Goal: Task Accomplishment & Management: Manage account settings

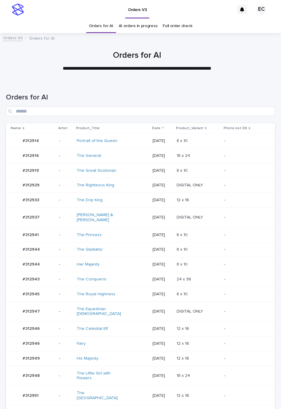
click at [222, 307] on td "-" at bounding box center [248, 311] width 53 height 20
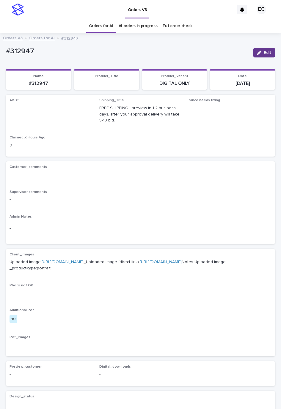
drag, startPoint x: 256, startPoint y: 53, endPoint x: 86, endPoint y: 117, distance: 181.8
click at [257, 53] on div "button" at bounding box center [260, 53] width 7 height 4
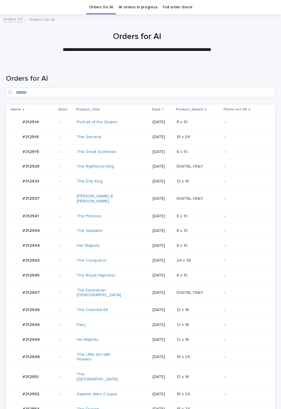
scroll to position [19, 0]
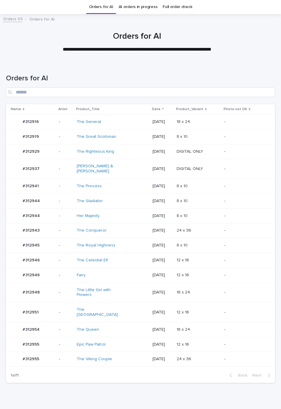
click at [212, 185] on div "8 x 10 8 x 10" at bounding box center [198, 186] width 43 height 10
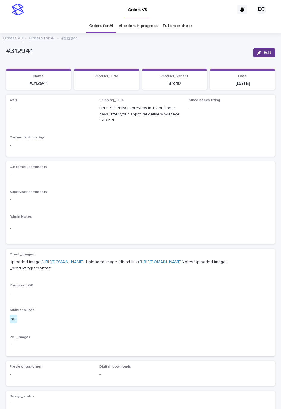
click at [257, 51] on icon "button" at bounding box center [259, 53] width 4 height 4
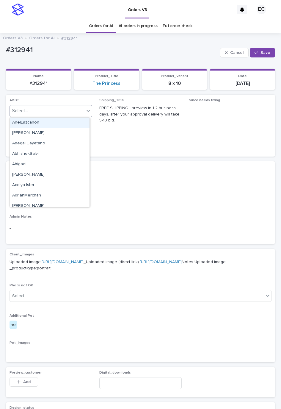
click at [45, 111] on div "Select..." at bounding box center [47, 111] width 75 height 10
paste input "********"
type input "********"
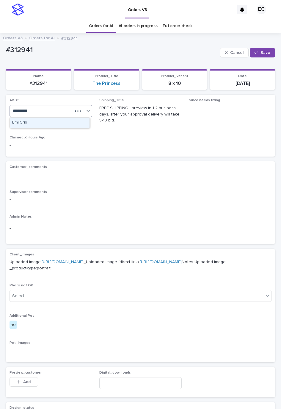
click at [26, 122] on div "EmilCris" at bounding box center [50, 122] width 80 height 10
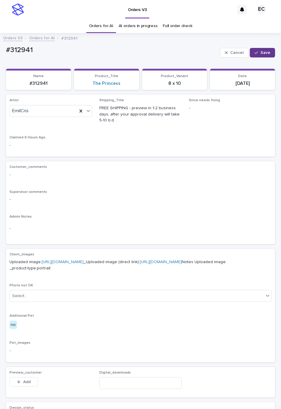
click at [255, 51] on div "button" at bounding box center [258, 53] width 6 height 4
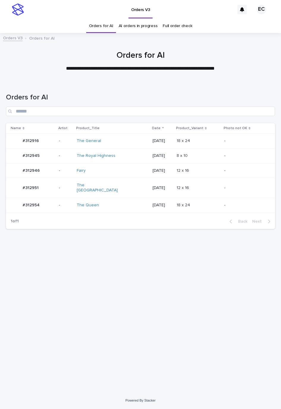
click at [197, 192] on td "12 x 16 12 x 16" at bounding box center [198, 188] width 48 height 20
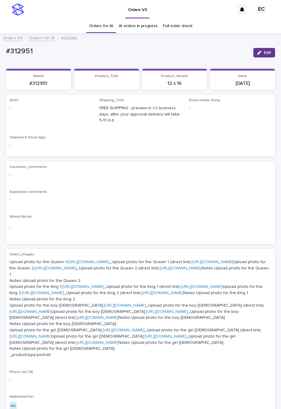
click at [257, 52] on div "button" at bounding box center [260, 53] width 7 height 4
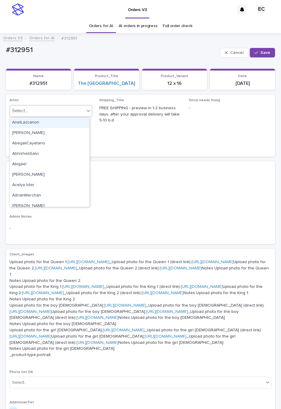
click at [55, 106] on div "Select..." at bounding box center [51, 111] width 83 height 12
paste input "********"
type input "********"
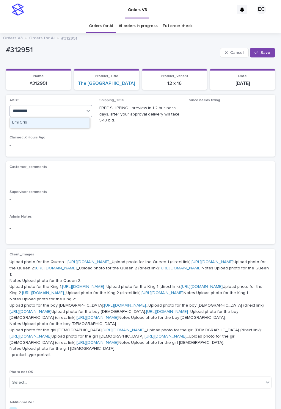
click at [21, 124] on div "EmilCris" at bounding box center [50, 122] width 80 height 10
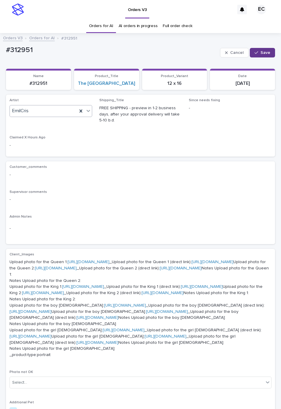
click at [252, 56] on button "Save" at bounding box center [262, 53] width 25 height 10
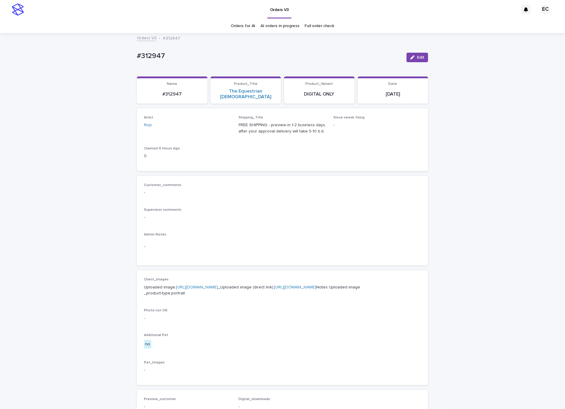
click at [156, 57] on p "#312947" at bounding box center [269, 56] width 265 height 9
copy p "312947"
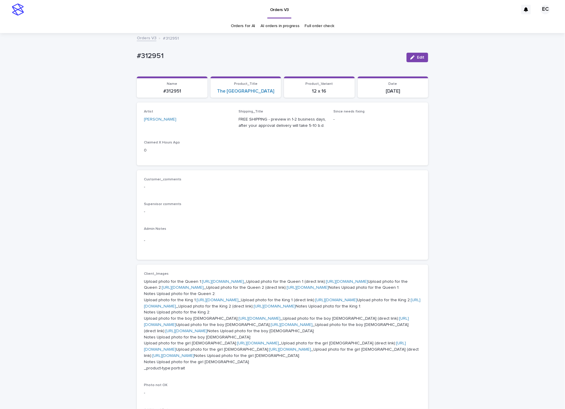
click at [150, 57] on p "#312951" at bounding box center [269, 56] width 265 height 9
copy p "312951"
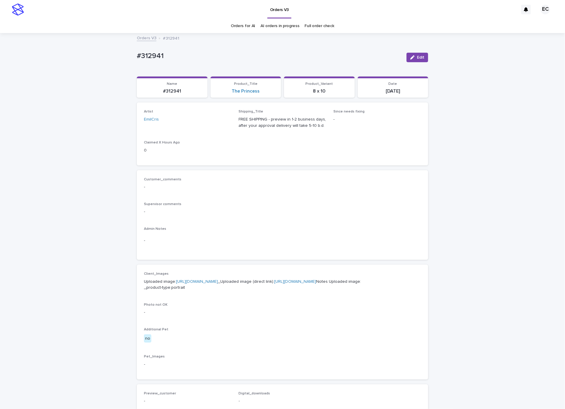
click at [152, 54] on p "#312941" at bounding box center [269, 56] width 265 height 9
copy p "312941"
click at [276, 25] on link "AI orders in progress" at bounding box center [280, 26] width 39 height 14
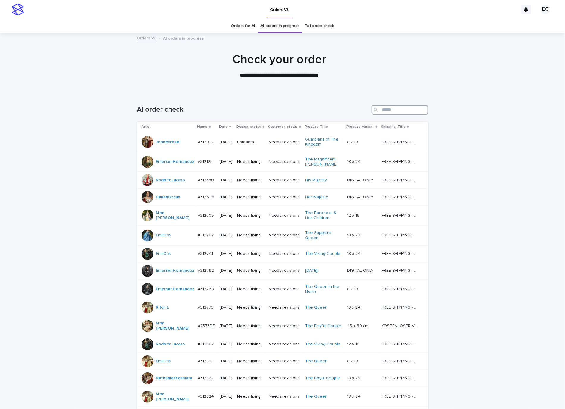
click at [382, 106] on input "Search" at bounding box center [400, 110] width 57 height 10
paste input "******"
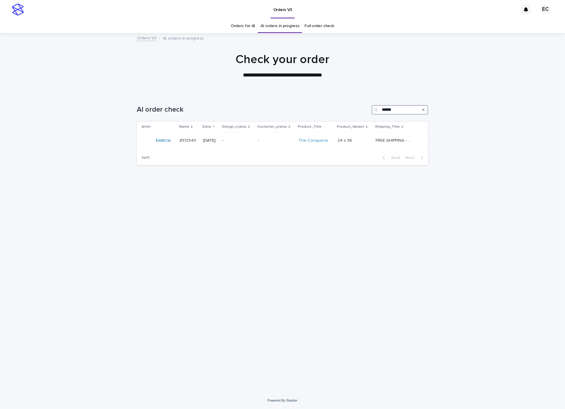
type input "******"
click at [275, 139] on p "-" at bounding box center [276, 140] width 36 height 5
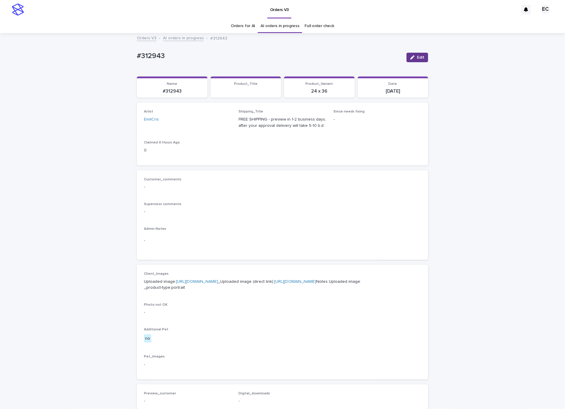
click at [417, 58] on span "Edit" at bounding box center [420, 57] width 7 height 4
click at [186, 118] on div "Select..." at bounding box center [178, 122] width 68 height 10
paste input "*****"
type input "*****"
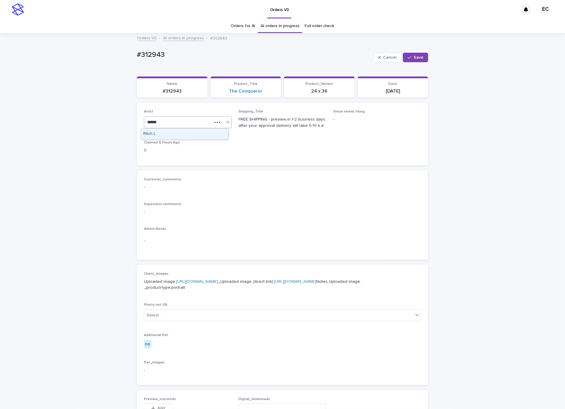
click at [184, 131] on div "Ritch L" at bounding box center [184, 134] width 87 height 10
click at [417, 52] on div "Cancel Save" at bounding box center [400, 58] width 55 height 24
click at [410, 57] on div "button" at bounding box center [411, 57] width 6 height 4
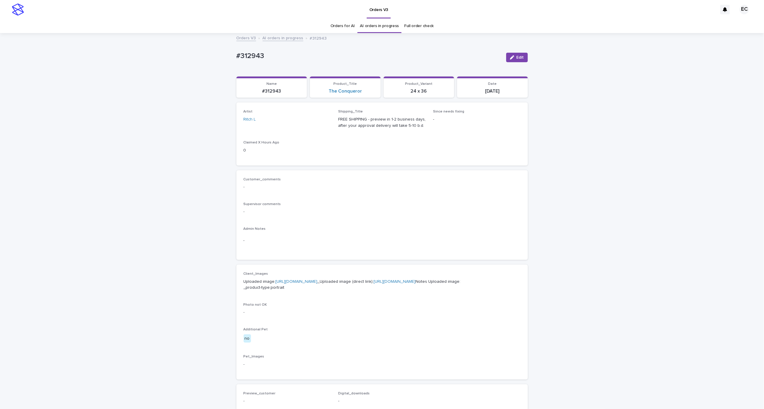
click at [153, 59] on div "Loading... Saving… Loading... Saving… #312943 Edit #312943 Edit Sorry, there wa…" at bounding box center [382, 305] width 764 height 542
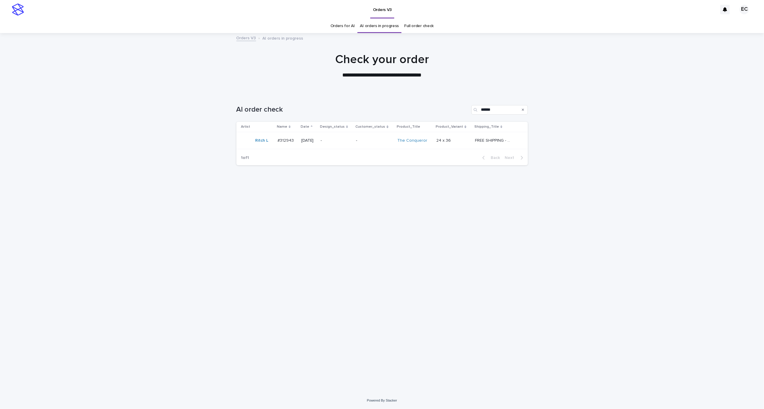
click at [339, 30] on link "Orders for AI" at bounding box center [342, 26] width 24 height 14
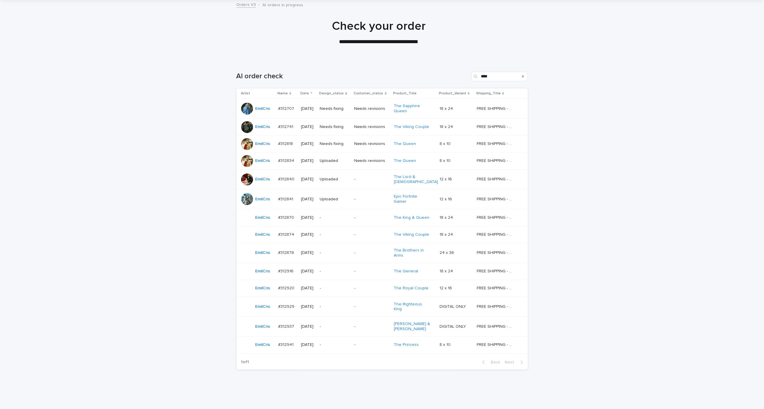
scroll to position [36, 0]
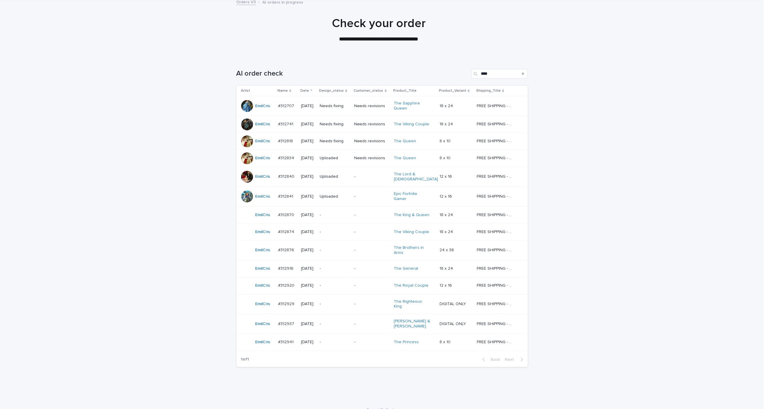
click at [355, 264] on td "-" at bounding box center [372, 268] width 40 height 17
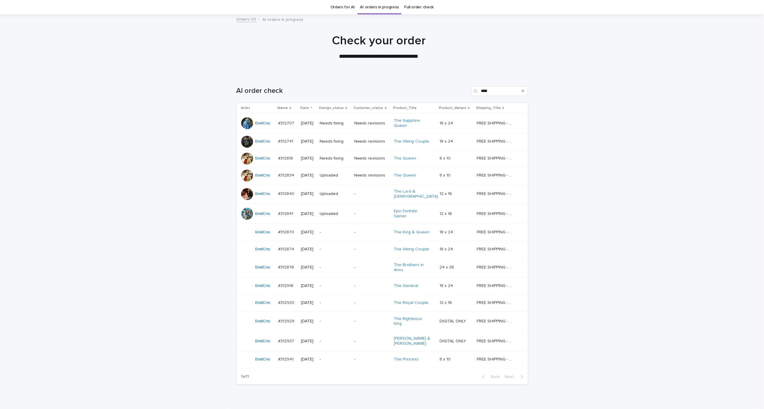
scroll to position [19, 0]
click at [355, 297] on td "-" at bounding box center [372, 302] width 40 height 17
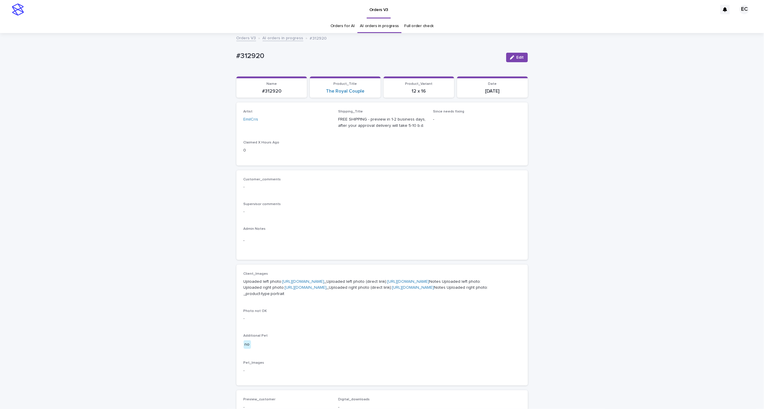
click at [324, 282] on link "https://cdn.shopify.com-uploadkit.app/s/files/1/0033/4807/0511/files/download.h…" at bounding box center [304, 281] width 42 height 4
click at [303, 289] on link "https://cdn.shopify.com-uploadkit.app/s/files/1/0033/4807/0511/files/download.h…" at bounding box center [306, 287] width 42 height 4
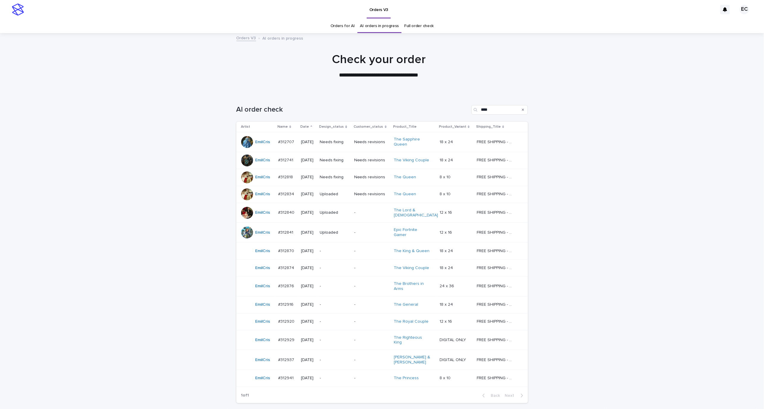
scroll to position [19, 0]
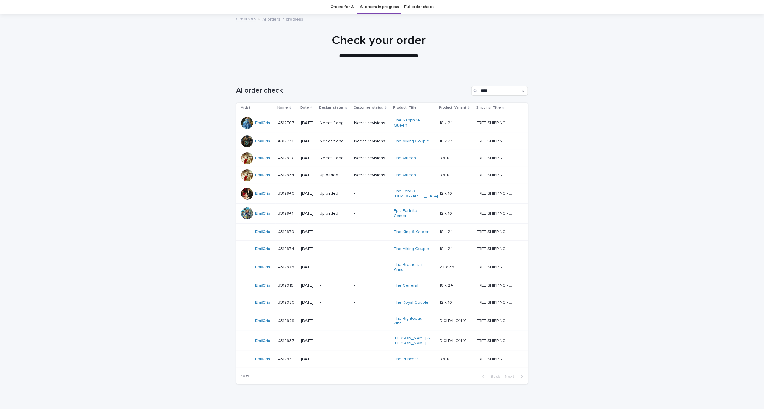
click at [367, 318] on p "-" at bounding box center [371, 320] width 35 height 5
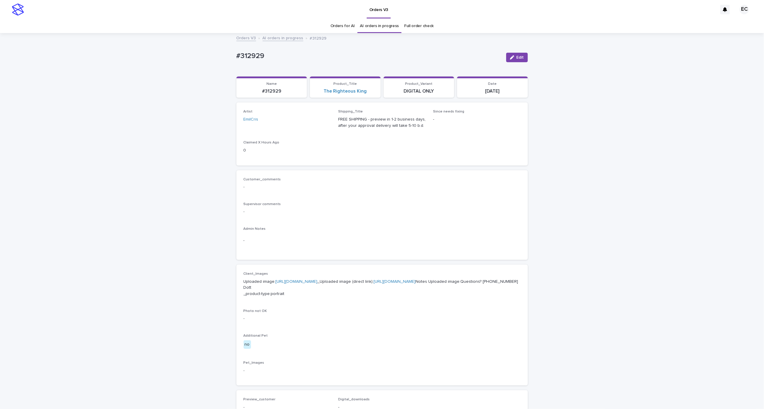
click at [374, 278] on p "Uploaded image: https://cdn.shopify.com-uploadkit.app/s/files/1/0033/4807/0511/…" at bounding box center [382, 287] width 277 height 18
click at [375, 278] on p "Uploaded image: https://cdn.shopify.com-uploadkit.app/s/files/1/0033/4807/0511/…" at bounding box center [382, 287] width 277 height 18
click at [318, 282] on link "https://cdn.shopify.com-uploadkit.app/s/files/1/0033/4807/0511/files/download.h…" at bounding box center [297, 281] width 42 height 4
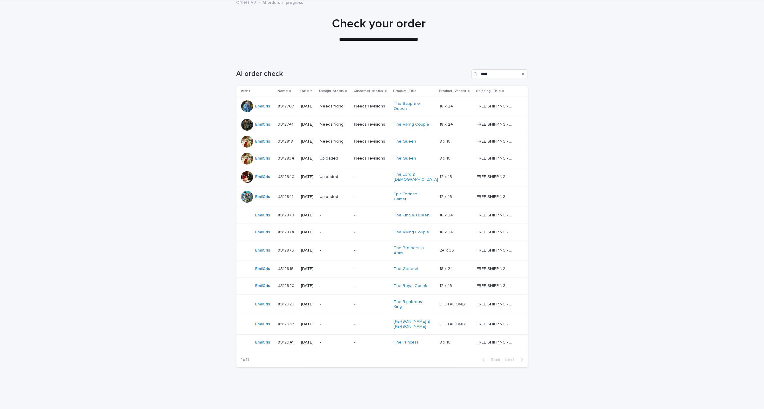
scroll to position [36, 0]
click at [365, 321] on p "-" at bounding box center [371, 323] width 35 height 5
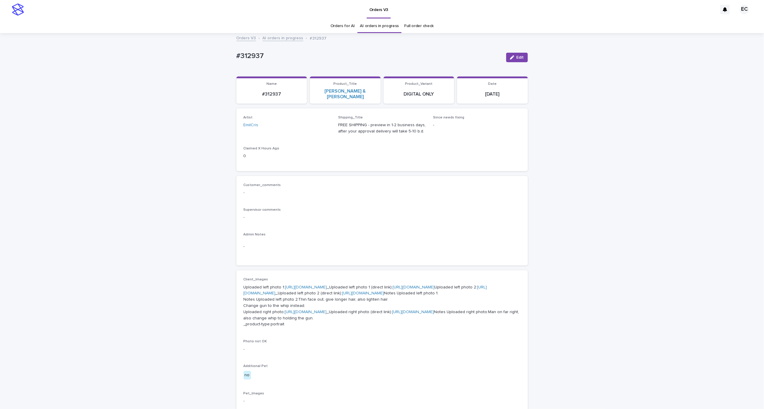
click at [404, 195] on div "Customer_comments - Supervisor comments - Admin Notes -" at bounding box center [382, 221] width 277 height 76
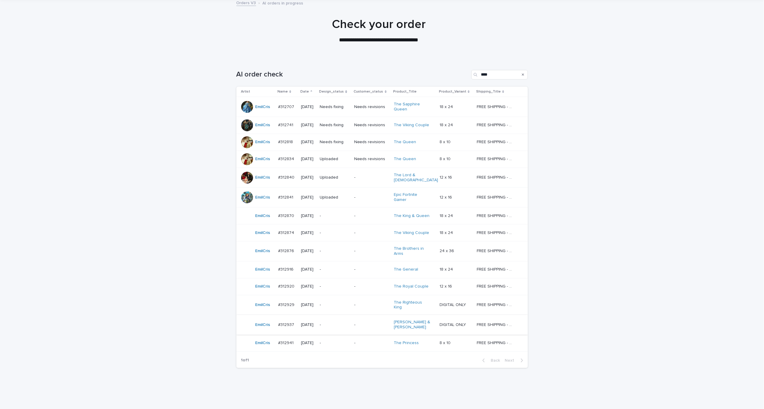
scroll to position [36, 0]
click at [356, 334] on td "-" at bounding box center [372, 341] width 40 height 17
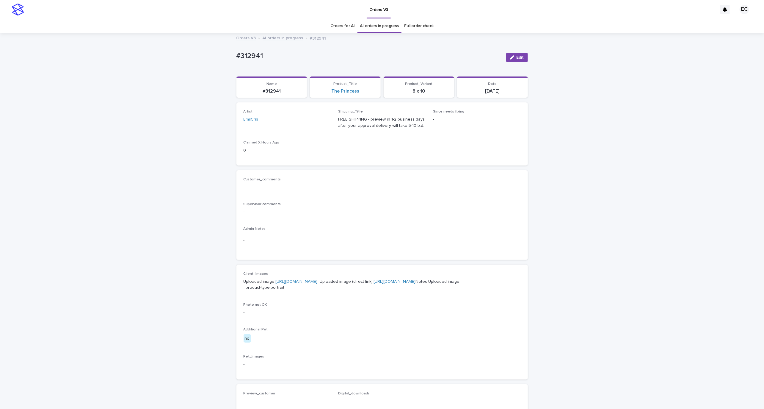
click at [310, 278] on p "Uploaded image: https://cdn.shopify.com-uploadkit.app/s/files/1/0033/4807/0511/…" at bounding box center [382, 284] width 277 height 12
click at [309, 282] on link "[URL][DOMAIN_NAME]" at bounding box center [297, 281] width 42 height 4
click at [374, 283] on link "[URL][DOMAIN_NAME]" at bounding box center [395, 281] width 42 height 4
click at [452, 202] on p "Supervisor comments" at bounding box center [382, 204] width 277 height 4
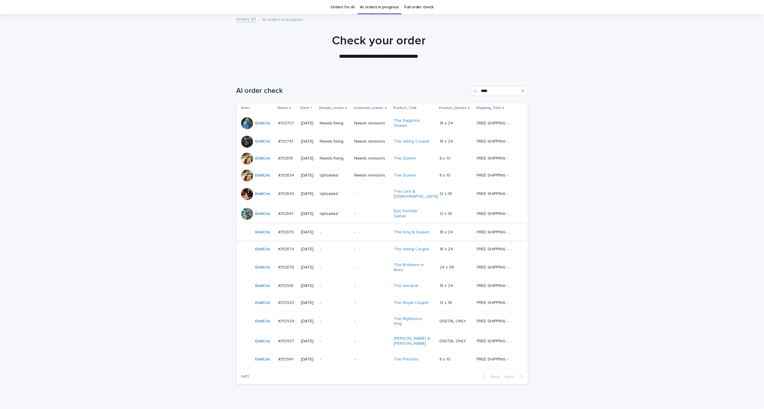
scroll to position [19, 0]
click at [361, 318] on div "-" at bounding box center [371, 321] width 35 height 10
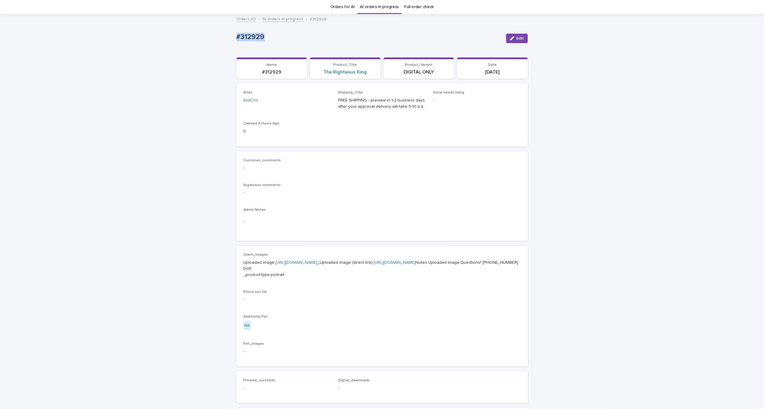
drag, startPoint x: 224, startPoint y: 29, endPoint x: 305, endPoint y: 40, distance: 81.3
click at [301, 37] on div "Loading... Saving… Loading... Saving… #312929 Edit #312929 Edit Sorry, there wa…" at bounding box center [382, 289] width 764 height 548
copy p "#312929"
click at [416, 264] on link "https://files.getuploadkit.com/e11cfb23-3d37-4f5e-b252-d52a065c0f83/ef7d10d7-00…" at bounding box center [395, 262] width 42 height 4
click at [560, 186] on div "Loading... Saving… Loading... Saving… #312929 Edit #312929 Edit Sorry, there wa…" at bounding box center [382, 289] width 764 height 548
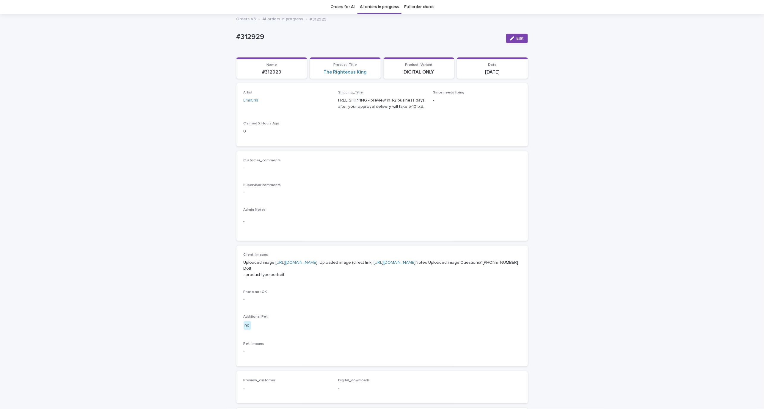
click at [318, 261] on link "https://cdn.shopify.com-uploadkit.app/s/files/1/0033/4807/0511/files/download.h…" at bounding box center [297, 262] width 42 height 4
click at [179, 104] on div "Loading... Saving… Loading... Saving… #312929 Edit #312929 Edit Sorry, there wa…" at bounding box center [382, 289] width 764 height 548
drag, startPoint x: 178, startPoint y: 104, endPoint x: 181, endPoint y: 105, distance: 3.3
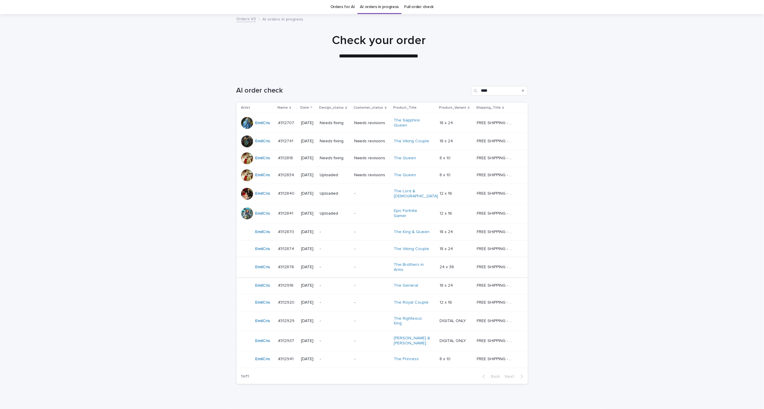
scroll to position [19, 0]
drag, startPoint x: 371, startPoint y: 329, endPoint x: 370, endPoint y: 333, distance: 4.5
click at [370, 338] on p "-" at bounding box center [371, 340] width 35 height 5
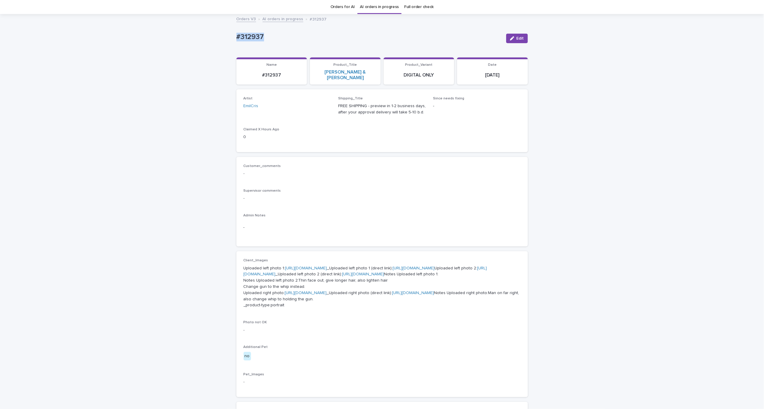
drag, startPoint x: 221, startPoint y: 30, endPoint x: 280, endPoint y: 33, distance: 59.6
click at [280, 33] on div "Loading... Saving… Loading... Saving… #312937 Edit #312937 Edit Sorry, there wa…" at bounding box center [382, 304] width 764 height 578
copy p "#312937"
click at [383, 170] on p "-" at bounding box center [382, 173] width 277 height 6
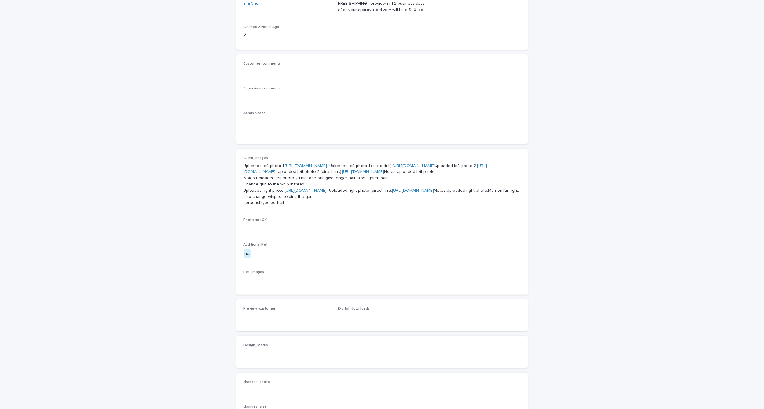
scroll to position [153, 0]
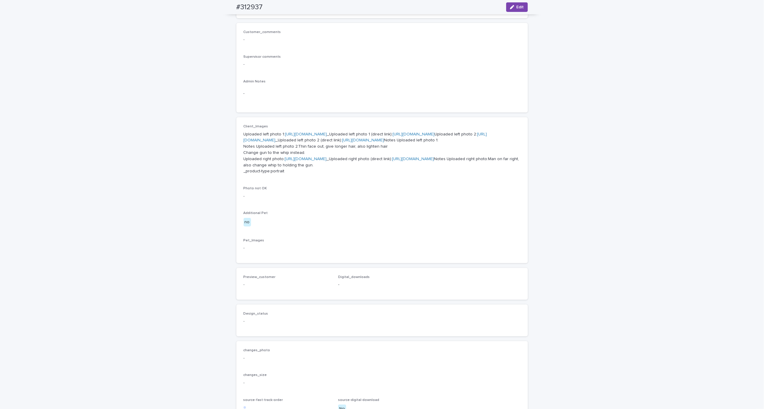
click at [616, 221] on div "Loading... Saving… Loading... Saving… #312937 Edit #312937 Edit Sorry, there wa…" at bounding box center [382, 170] width 764 height 578
click at [669, 210] on div "Loading... Saving… Loading... Saving… #312937 Edit #312937 Edit Sorry, there wa…" at bounding box center [382, 170] width 764 height 578
click at [139, 85] on div "Loading... Saving… Loading... Saving… #312937 Edit #312937 Edit Sorry, there wa…" at bounding box center [382, 170] width 764 height 578
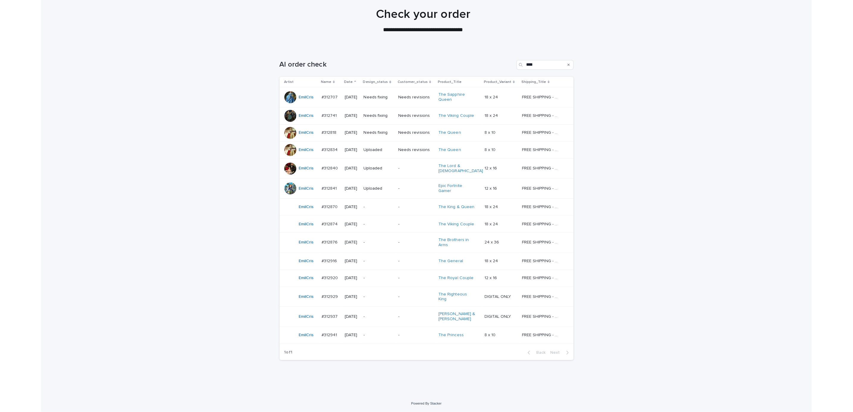
scroll to position [19, 0]
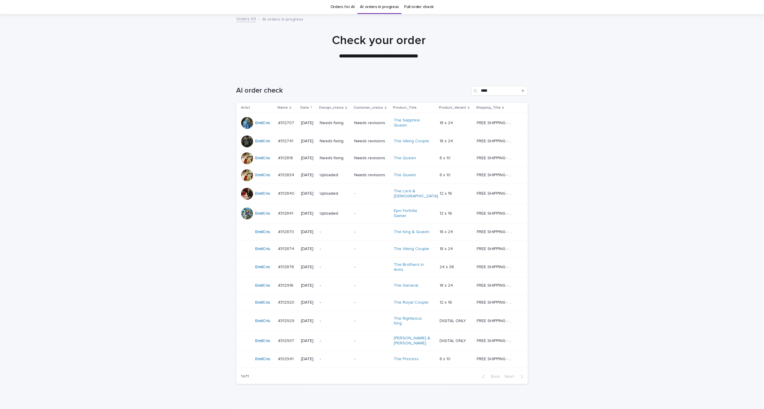
click at [586, 258] on div "Loading... Saving… Loading... Saving… AI order check **** Artist Name Date Desi…" at bounding box center [382, 246] width 764 height 344
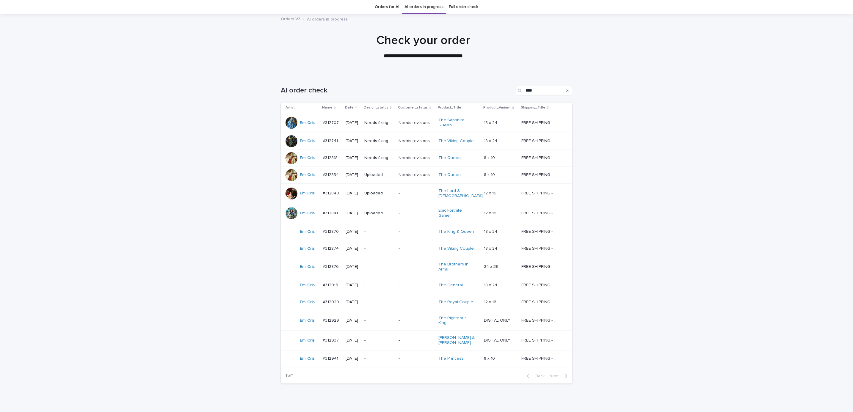
click at [152, 75] on div "Loading... Saving… Loading... Saving… AI order check **** Artist Name Date Desi…" at bounding box center [426, 246] width 853 height 344
